Goal: Find specific page/section: Find specific page/section

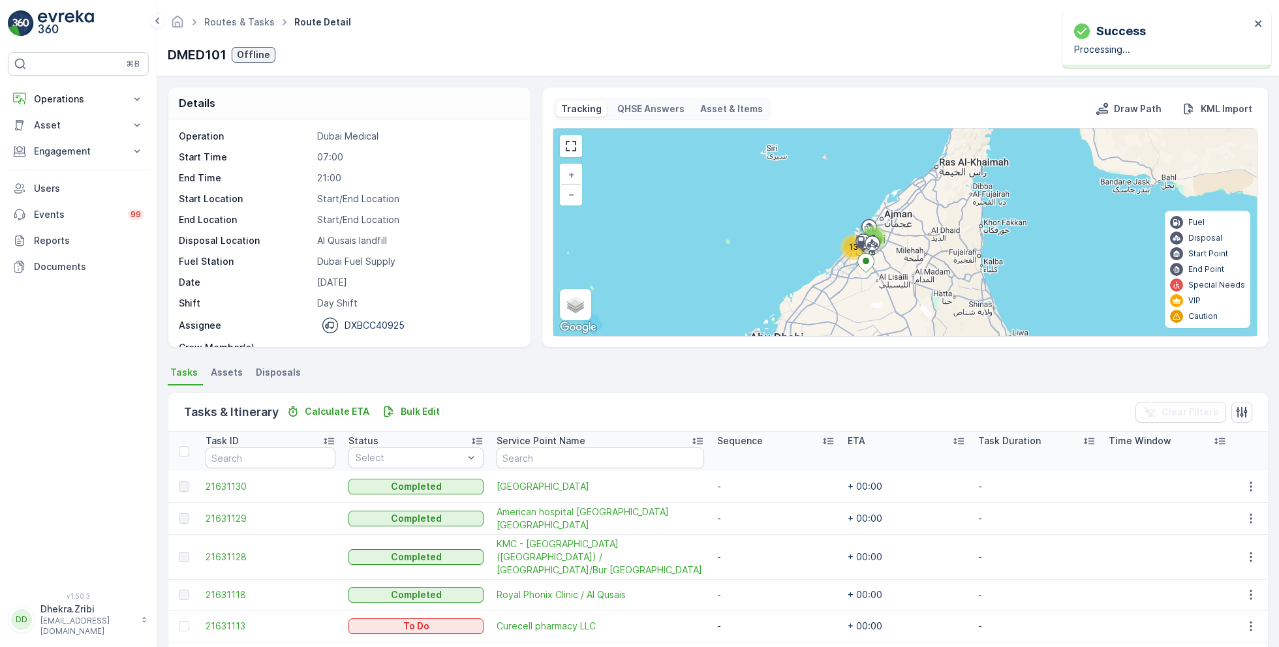
scroll to position [40, 0]
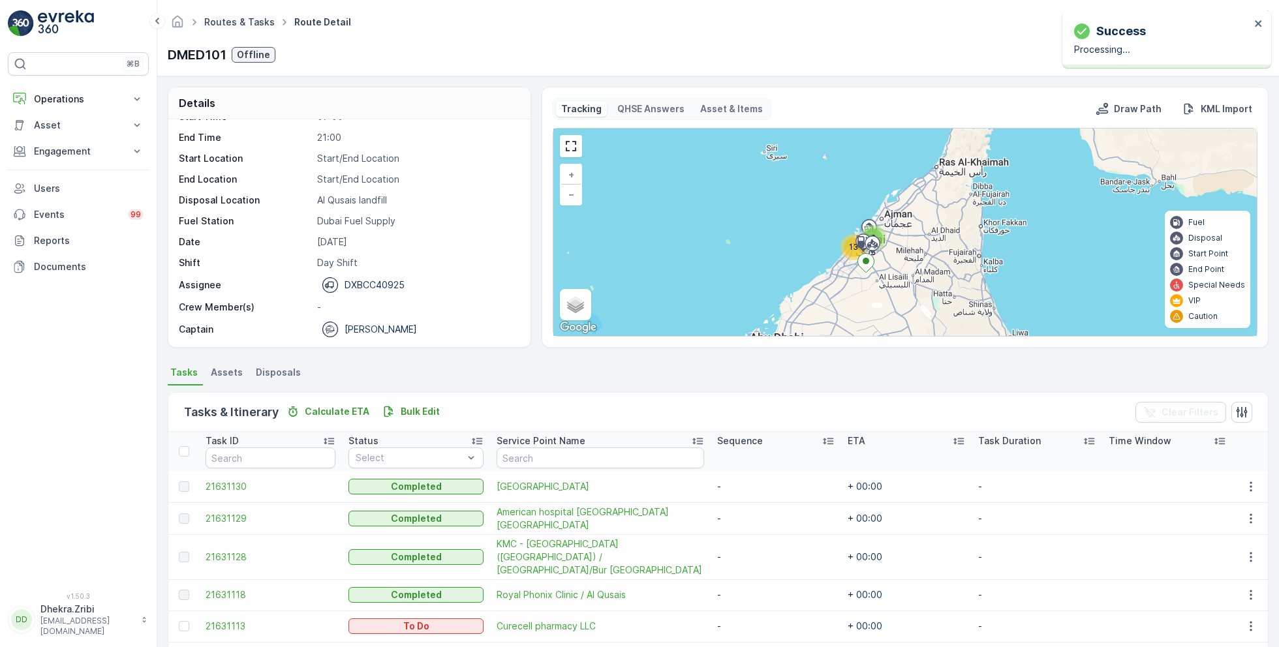
click at [230, 21] on link "Routes & Tasks" at bounding box center [239, 21] width 70 height 11
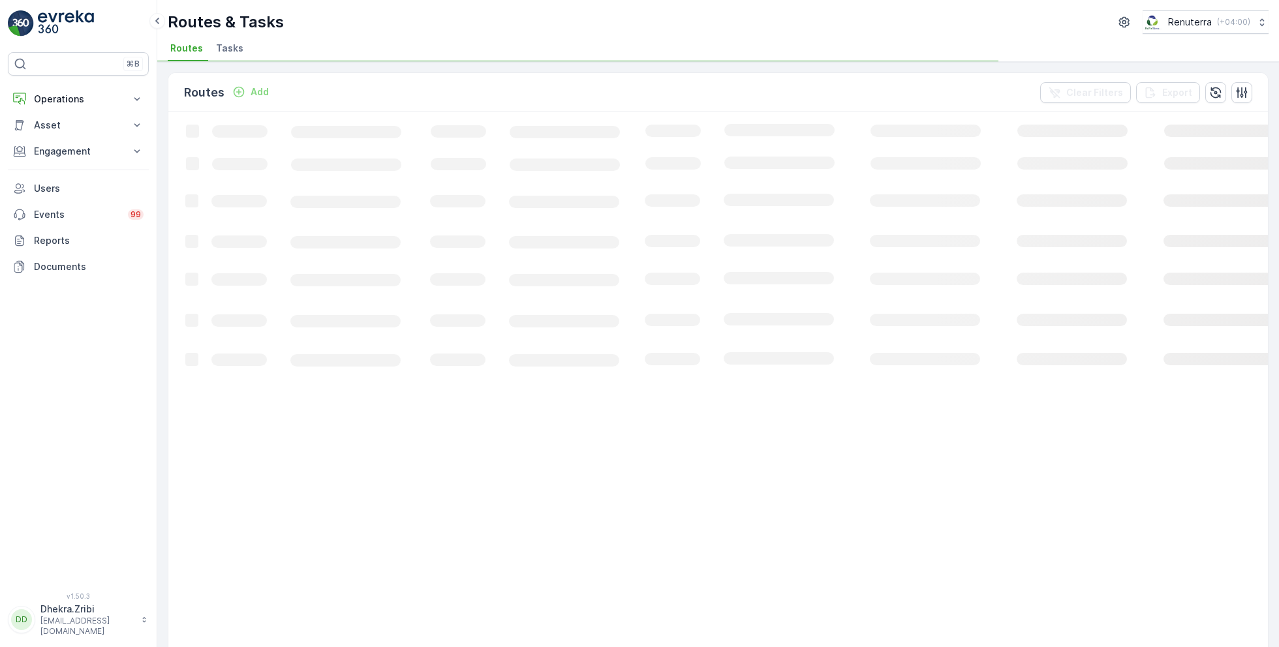
click at [228, 48] on span "Tasks" at bounding box center [229, 48] width 27 height 13
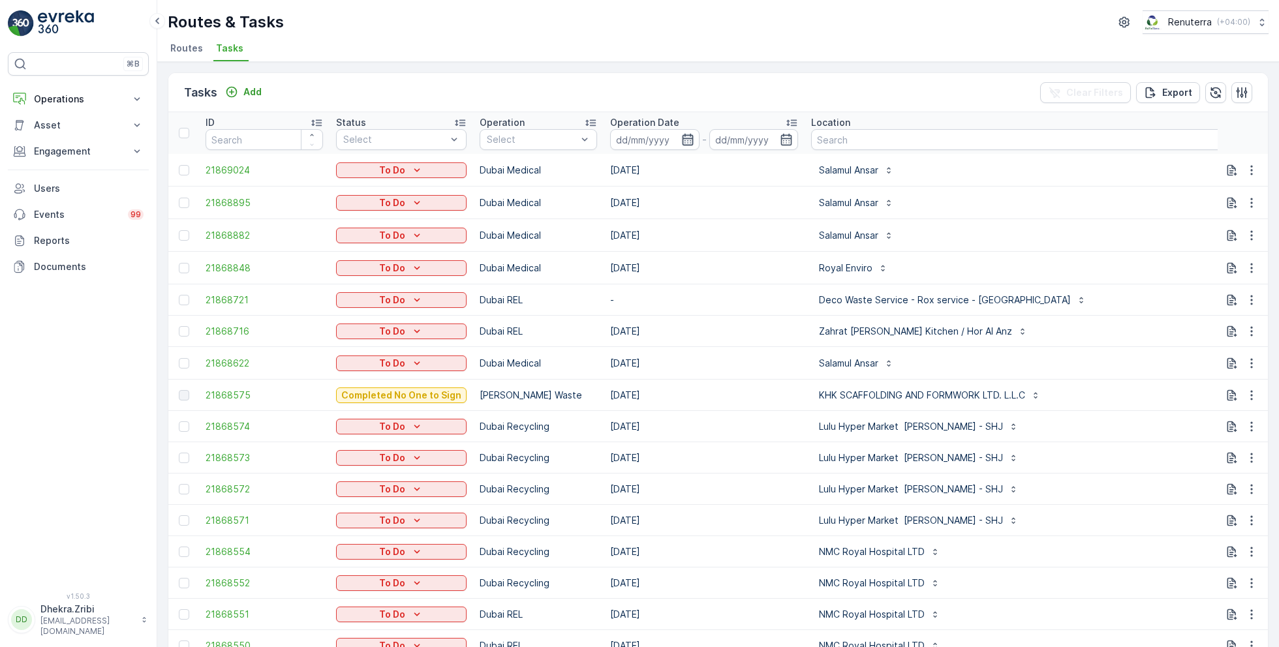
click at [682, 133] on icon "button" at bounding box center [687, 139] width 13 height 13
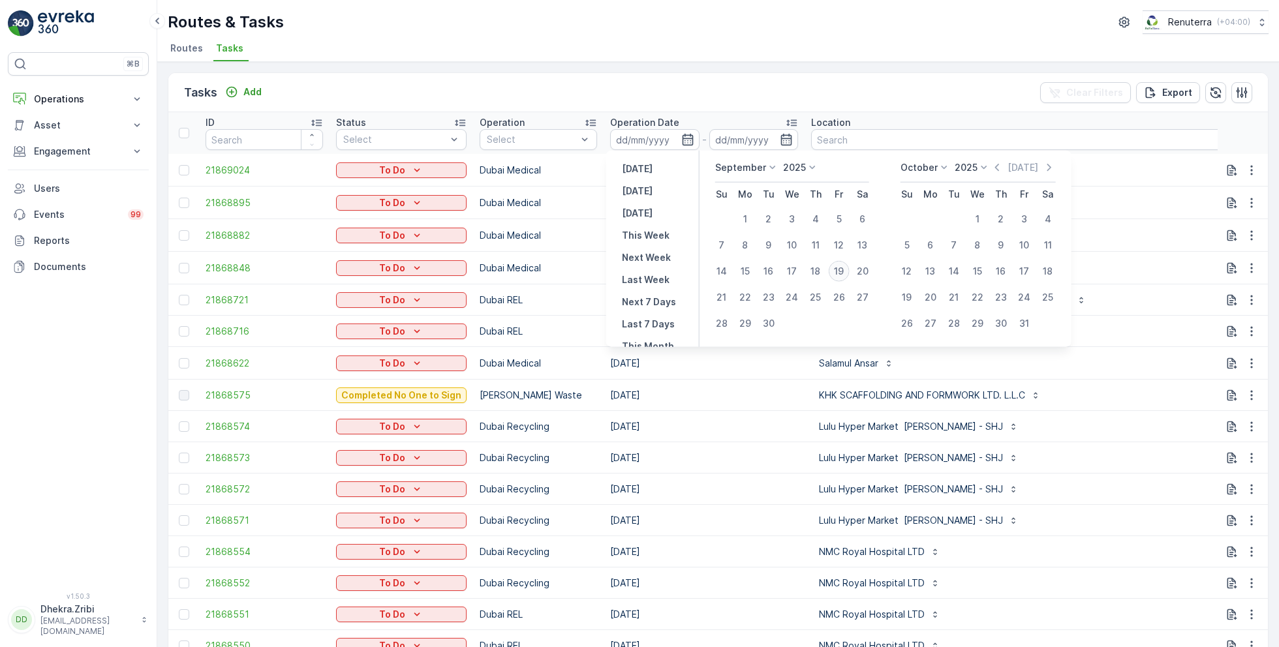
click at [838, 273] on div "19" at bounding box center [838, 271] width 21 height 21
type input "[DATE]"
click at [838, 273] on div "19" at bounding box center [838, 271] width 21 height 21
type input "[DATE]"
click at [768, 48] on ul "Routes Tasks" at bounding box center [713, 50] width 1090 height 22
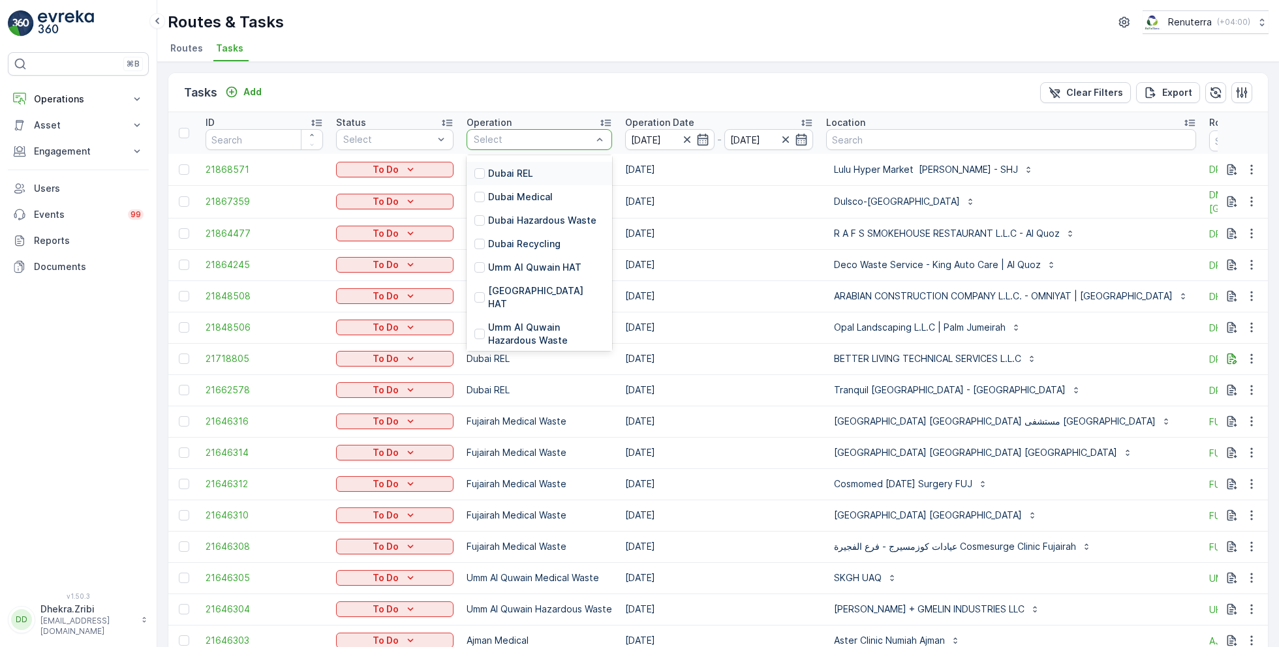
scroll to position [110, 0]
click at [517, 282] on p "[GEOGRAPHIC_DATA] HAT" at bounding box center [546, 291] width 116 height 26
